Goal: Task Accomplishment & Management: Use online tool/utility

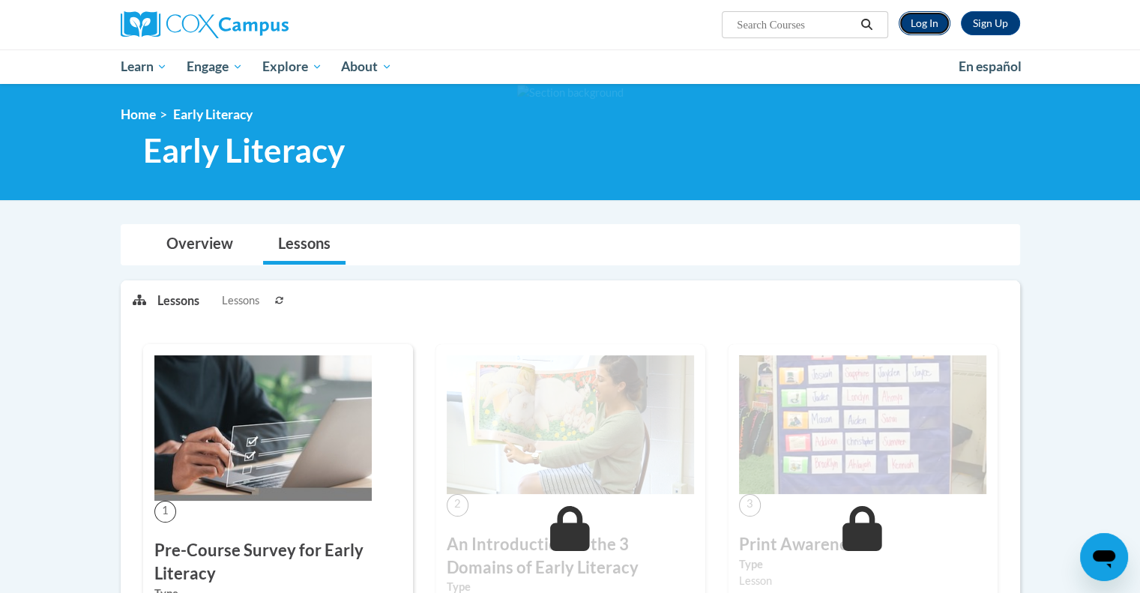
click at [924, 19] on link "Log In" at bounding box center [924, 23] width 52 height 24
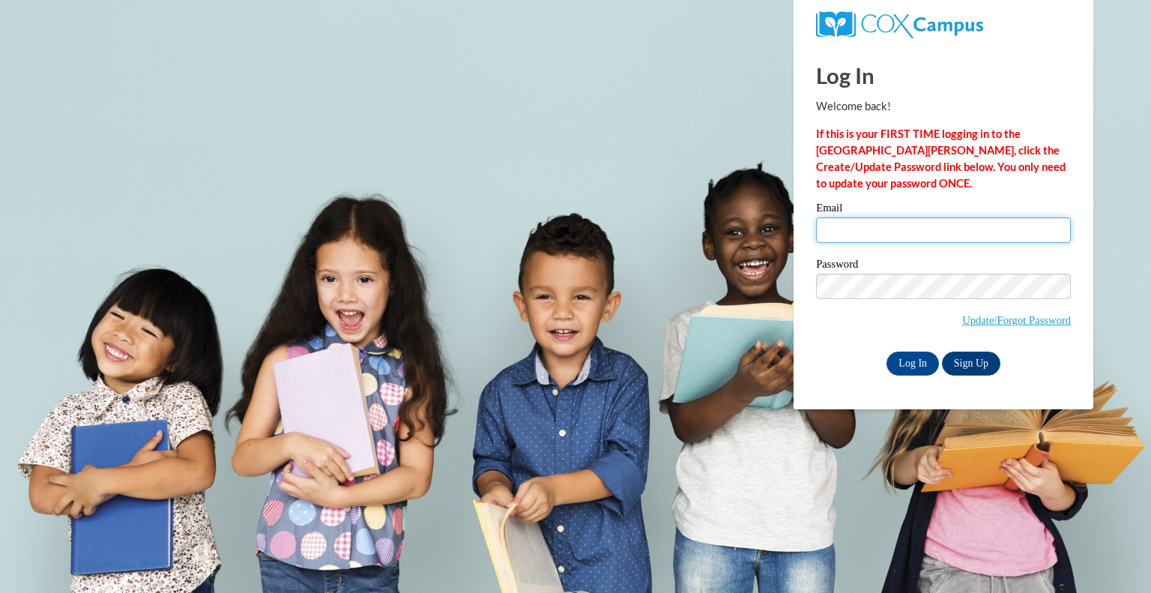
click at [879, 226] on input "Email" at bounding box center [943, 229] width 255 height 25
type input "megan.croal@wfbschools.com"
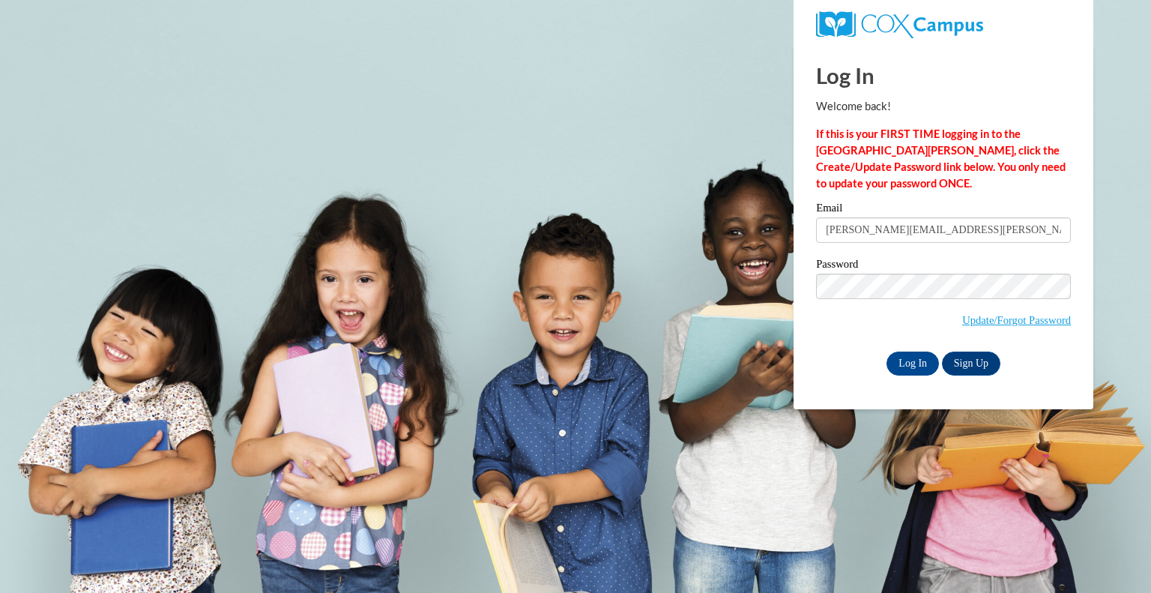
click at [912, 230] on input "megan.croal@wfbschools.com" at bounding box center [943, 229] width 255 height 25
click at [913, 368] on input "Log In" at bounding box center [912, 363] width 52 height 24
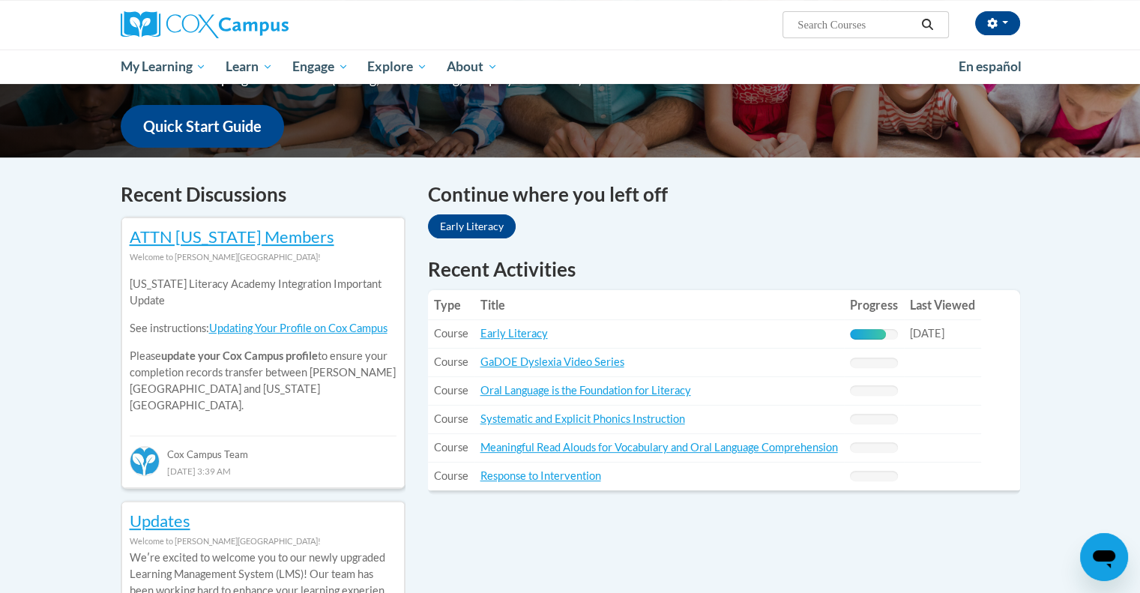
scroll to position [450, 0]
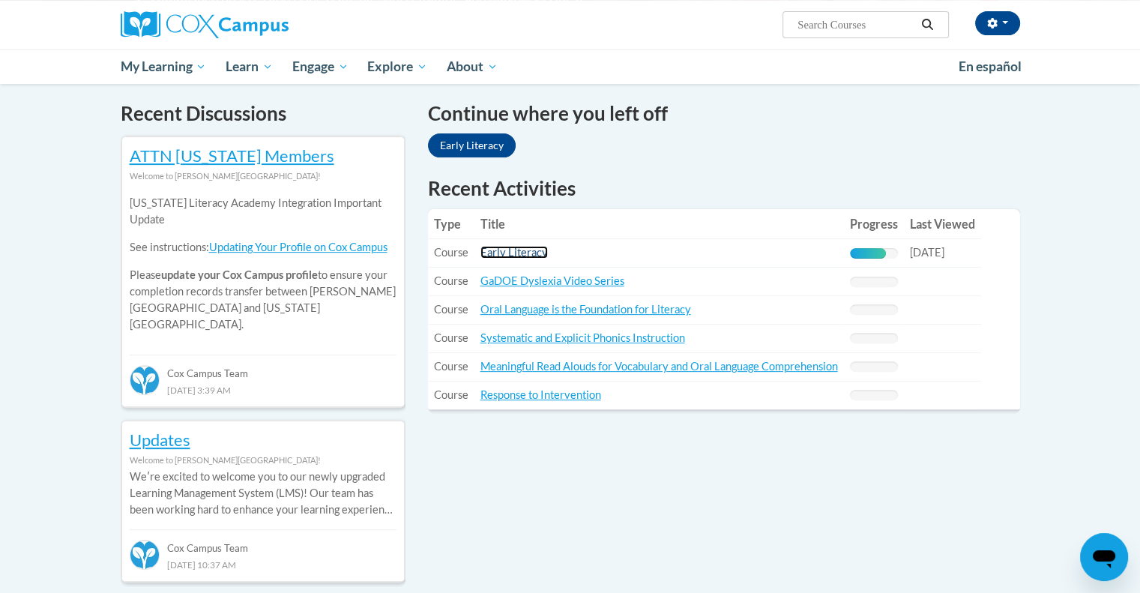
click at [525, 253] on link "Early Literacy" at bounding box center [513, 252] width 67 height 13
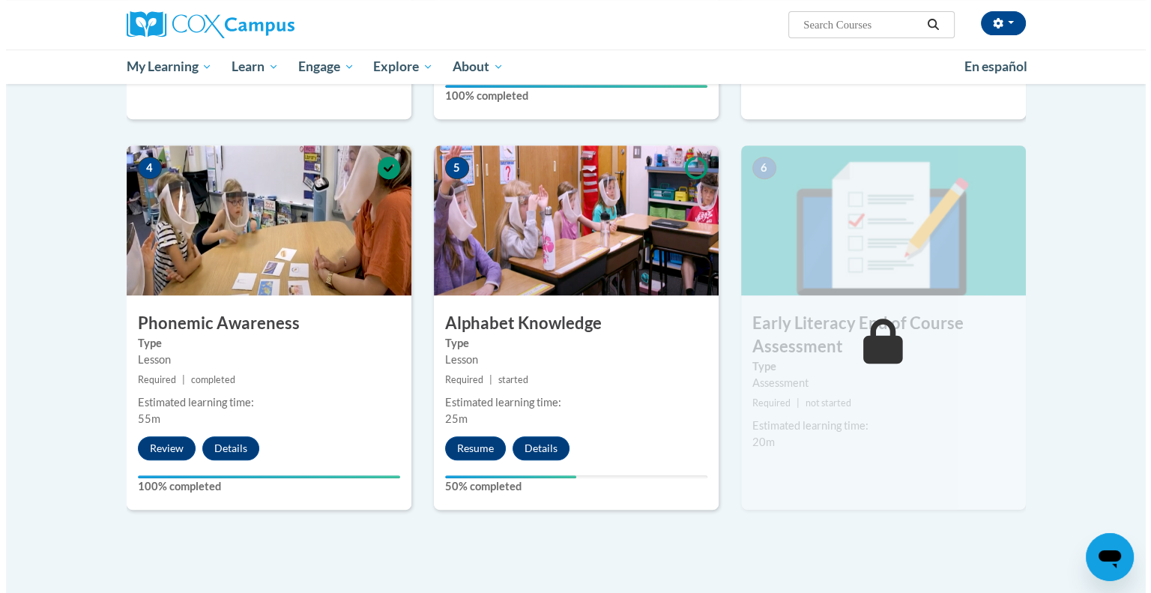
scroll to position [749, 0]
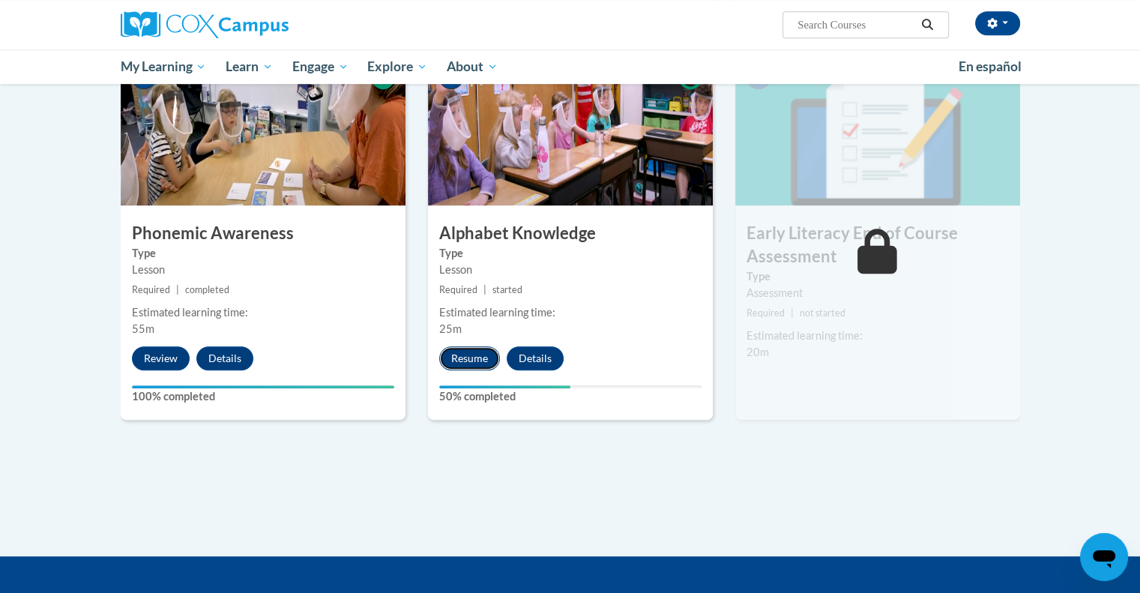
click at [450, 353] on button "Resume" at bounding box center [469, 358] width 61 height 24
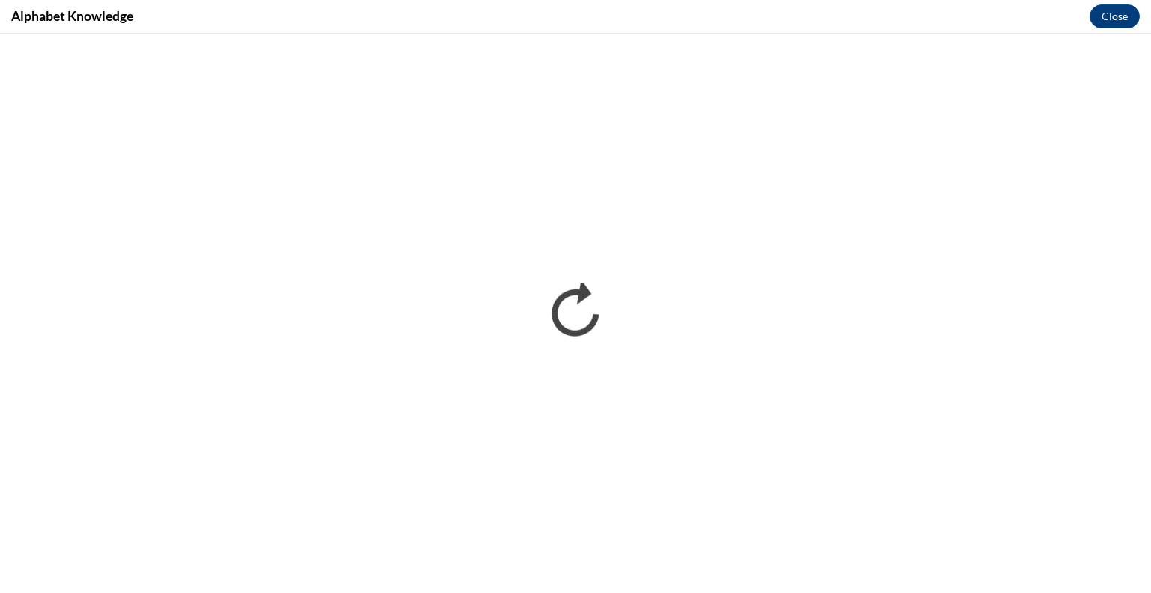
scroll to position [0, 0]
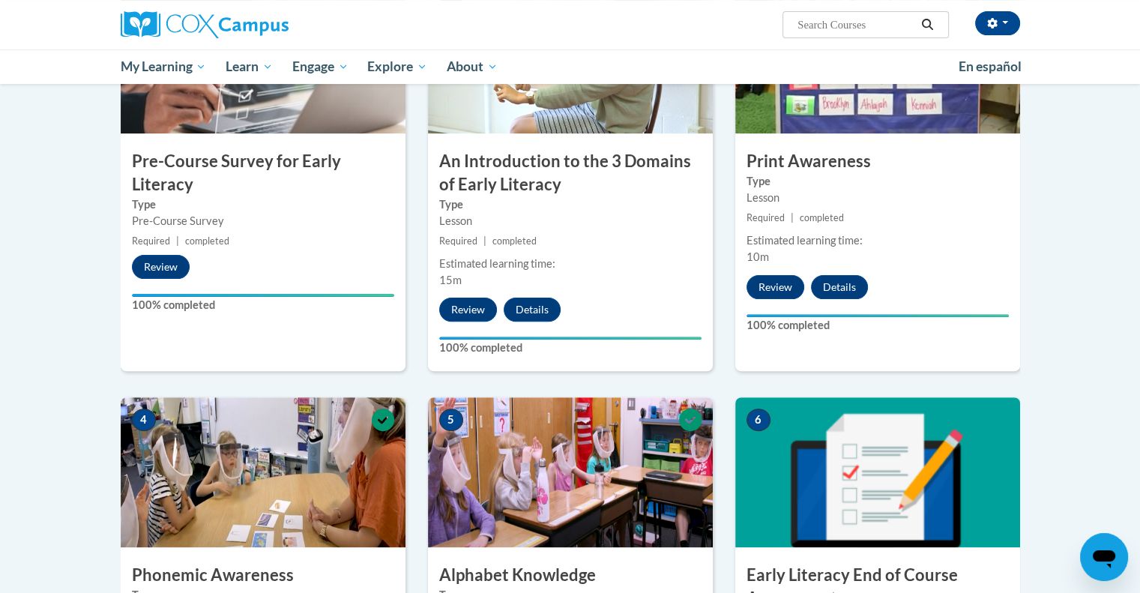
scroll to position [674, 0]
